Goal: Navigation & Orientation: Find specific page/section

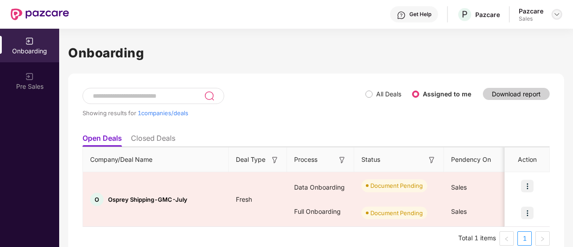
click at [556, 16] on img at bounding box center [557, 14] width 7 height 7
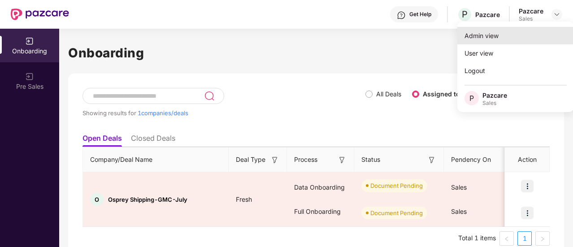
click at [506, 38] on div "Admin view" at bounding box center [516, 35] width 117 height 17
